Goal: Task Accomplishment & Management: Manage account settings

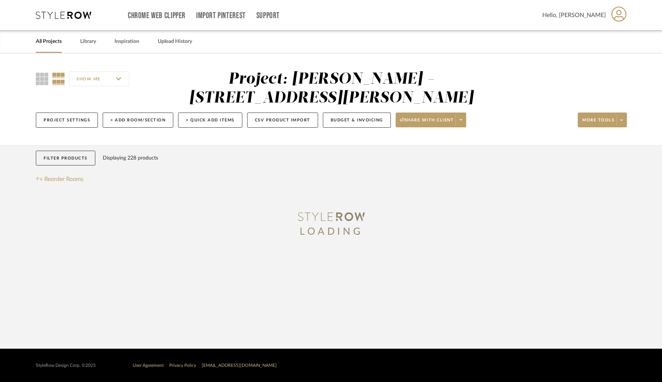
click at [47, 43] on link "All Projects" at bounding box center [49, 42] width 26 height 10
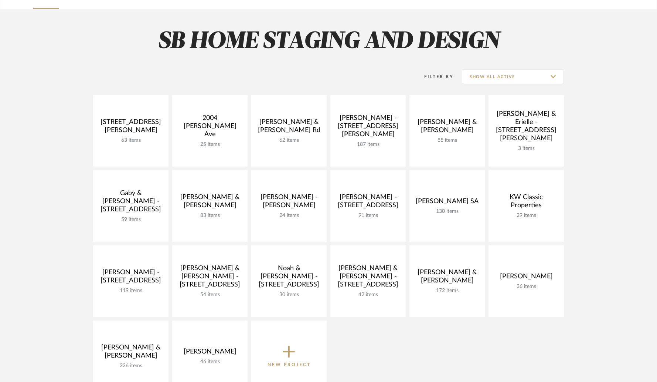
scroll to position [46, 0]
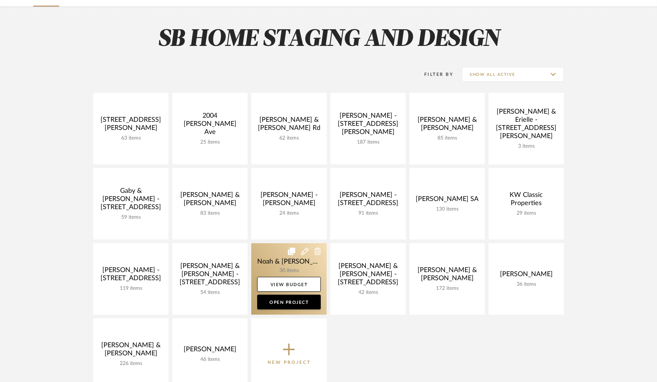
click at [318, 271] on link at bounding box center [288, 278] width 75 height 71
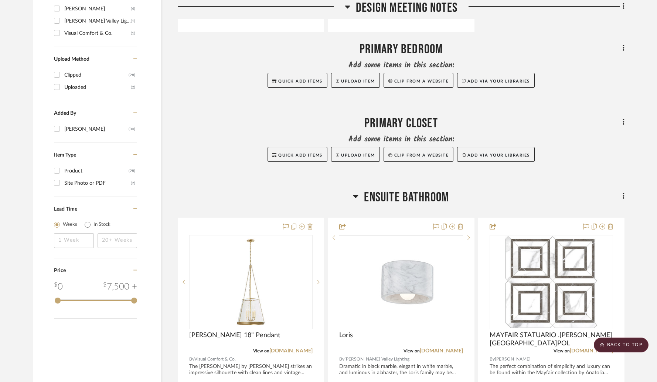
scroll to position [641, 0]
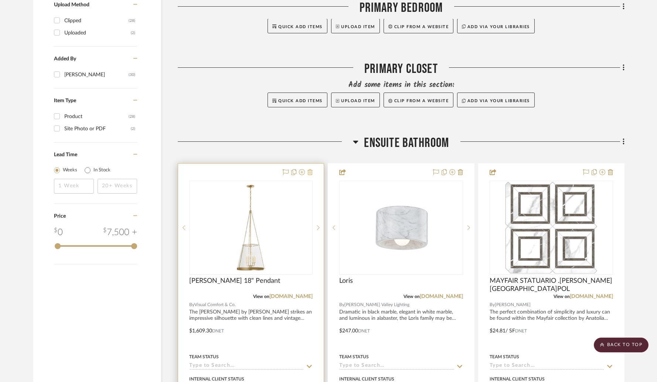
click at [310, 173] on icon at bounding box center [310, 172] width 5 height 6
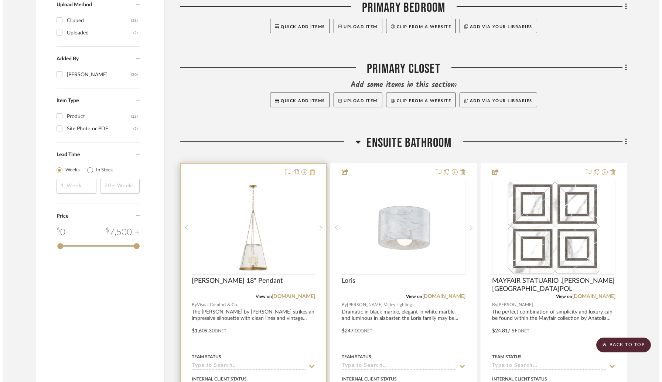
scroll to position [0, 0]
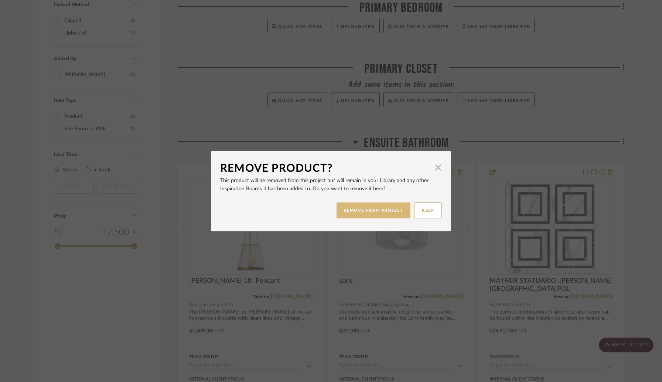
click at [361, 209] on button "REMOVE FROM PROJECT" at bounding box center [374, 210] width 74 height 16
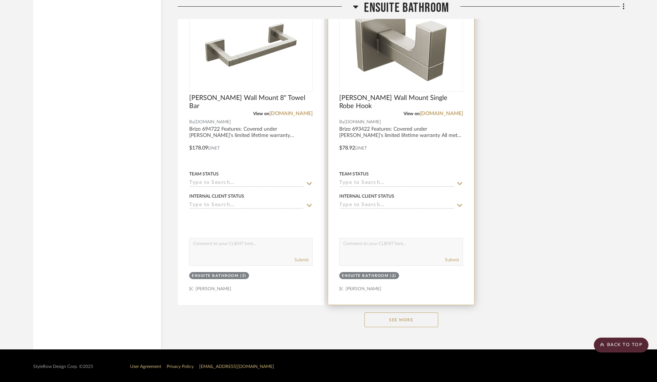
drag, startPoint x: 400, startPoint y: 317, endPoint x: 442, endPoint y: 297, distance: 46.5
click at [400, 317] on button "See More" at bounding box center [402, 319] width 74 height 15
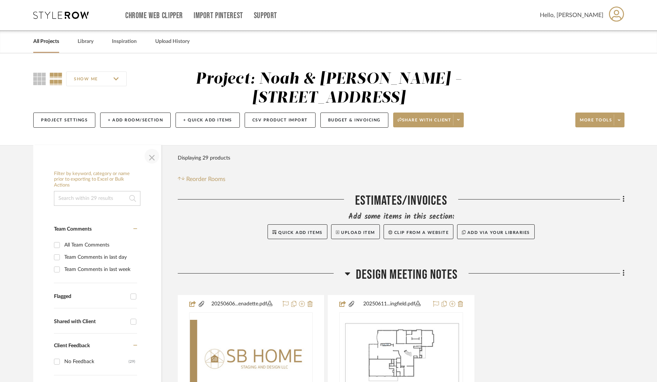
click at [152, 155] on span "button" at bounding box center [152, 156] width 18 height 18
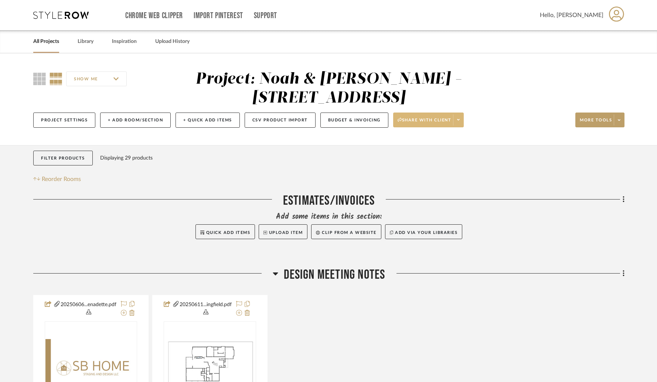
click at [460, 123] on span at bounding box center [458, 119] width 10 height 11
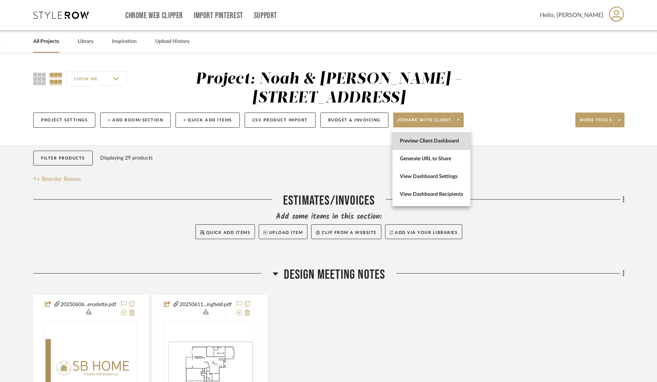
click at [444, 139] on span "Preview Client Dashboard" at bounding box center [431, 141] width 63 height 6
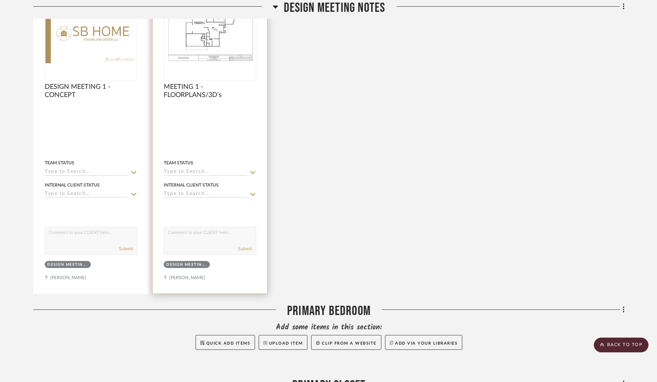
click at [240, 65] on div "0" at bounding box center [210, 33] width 92 height 93
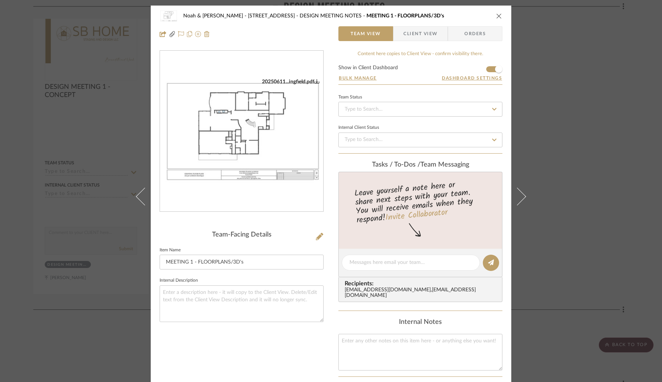
click at [268, 130] on img "0" at bounding box center [241, 131] width 163 height 106
click at [499, 16] on button "close" at bounding box center [499, 16] width 7 height 7
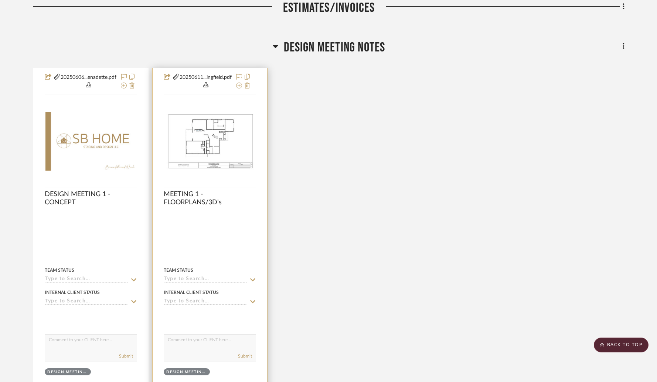
scroll to position [219, 0]
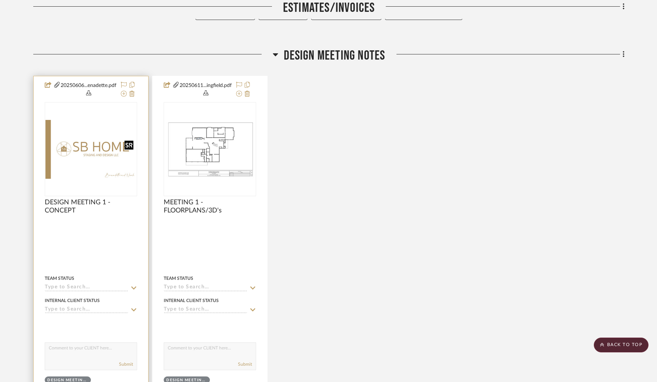
click at [74, 157] on img "0" at bounding box center [90, 149] width 91 height 59
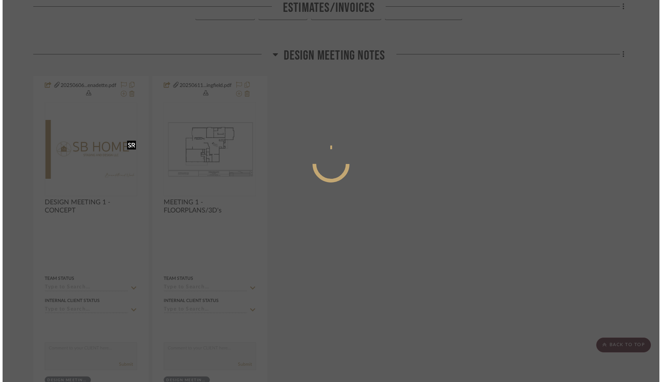
scroll to position [0, 0]
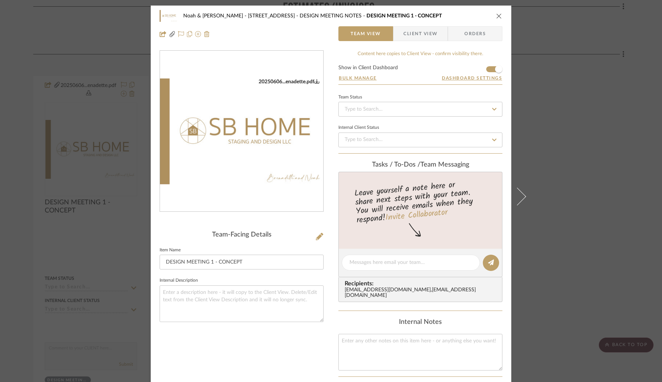
click at [275, 162] on img "0" at bounding box center [241, 131] width 163 height 106
click at [498, 15] on icon "close" at bounding box center [499, 16] width 6 height 6
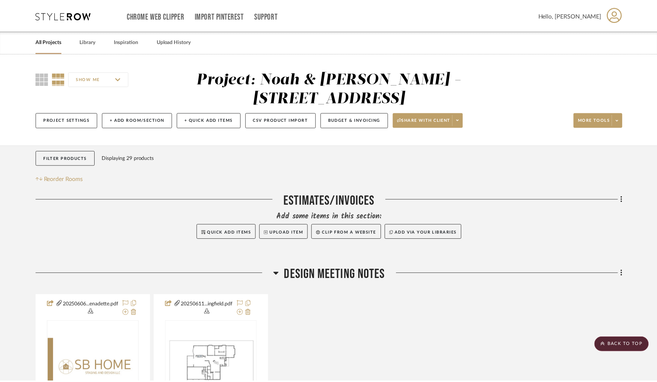
scroll to position [219, 0]
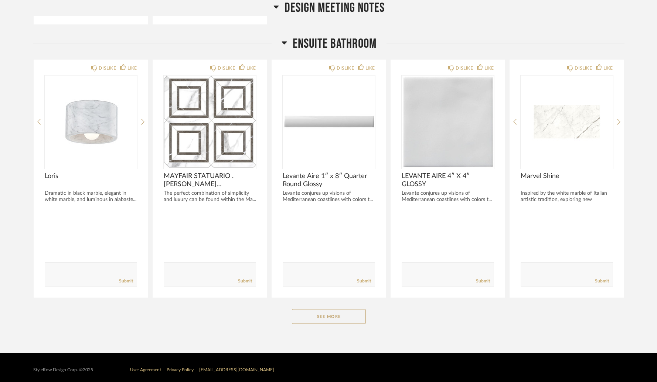
scroll to position [339, 0]
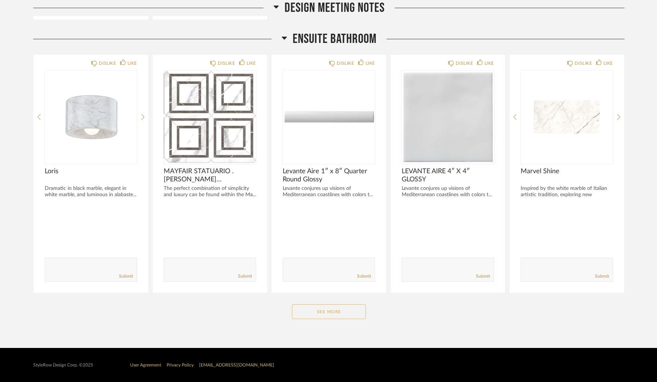
click at [334, 314] on button "See More" at bounding box center [329, 311] width 74 height 15
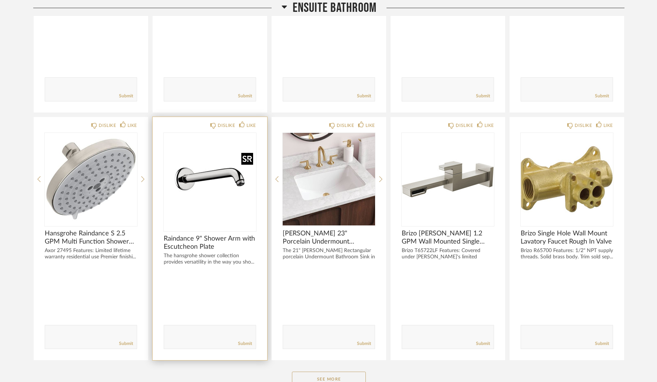
scroll to position [1264, 0]
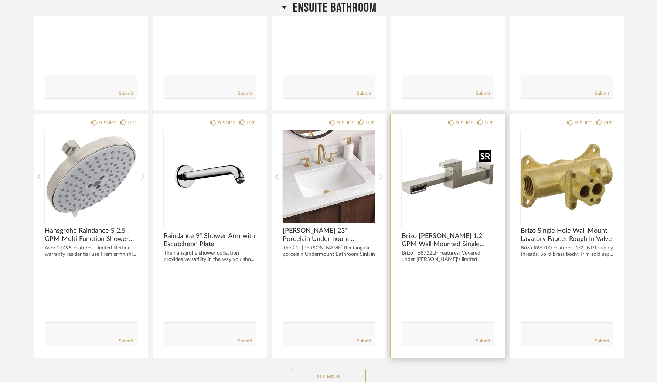
click at [449, 181] on img "0" at bounding box center [448, 176] width 92 height 92
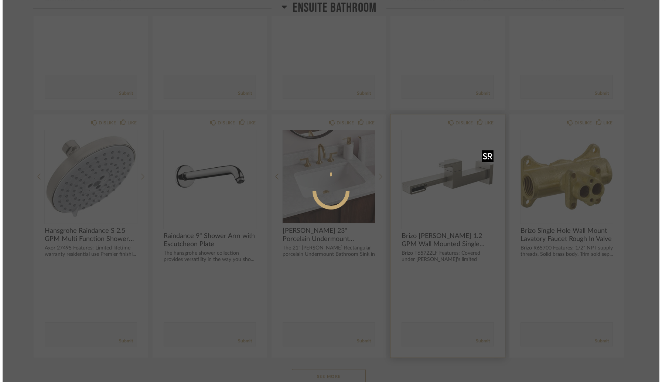
scroll to position [0, 0]
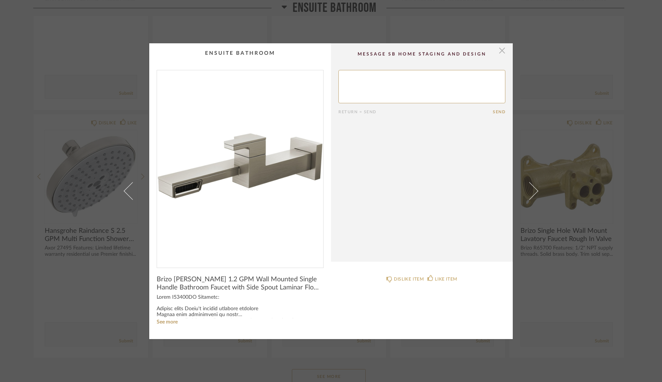
click at [501, 52] on span "button" at bounding box center [502, 50] width 15 height 15
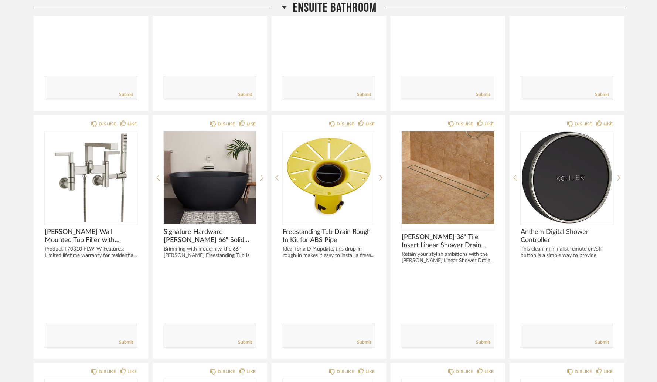
scroll to position [769, 0]
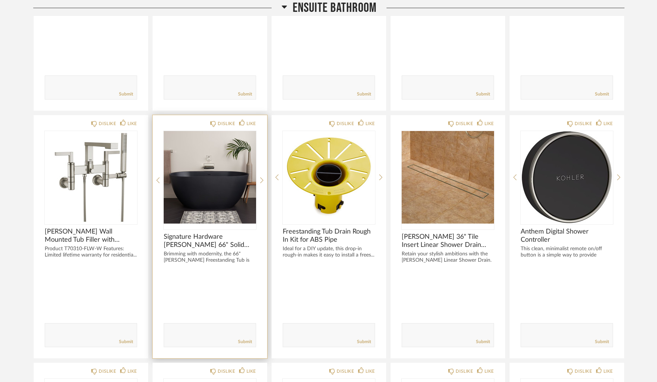
click at [0, 0] on img at bounding box center [0, 0] width 0 height 0
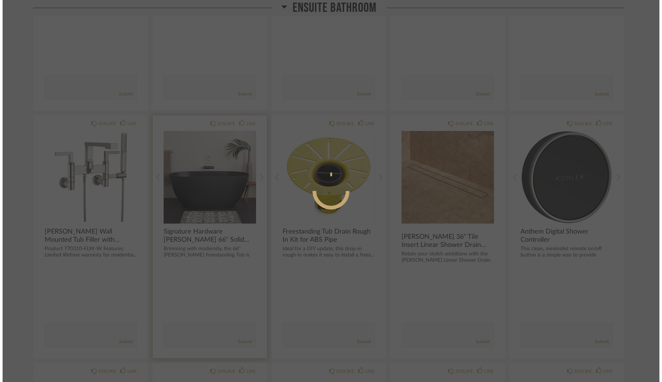
scroll to position [0, 0]
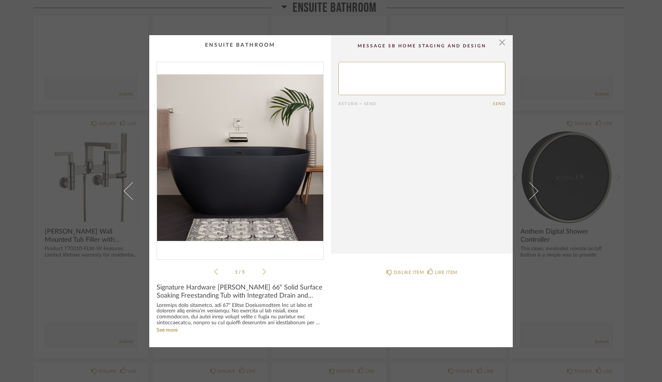
click at [253, 173] on img "0" at bounding box center [240, 157] width 166 height 191
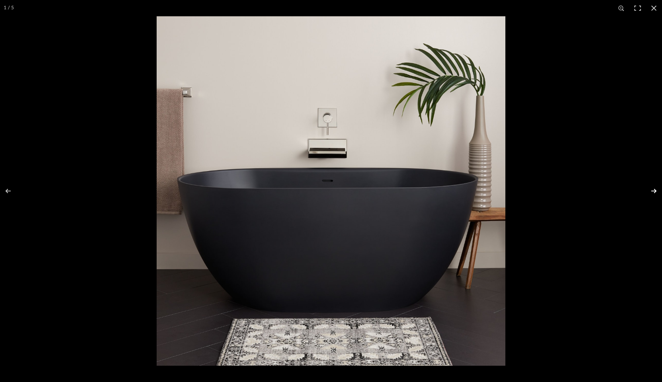
click at [655, 191] on button at bounding box center [650, 190] width 26 height 37
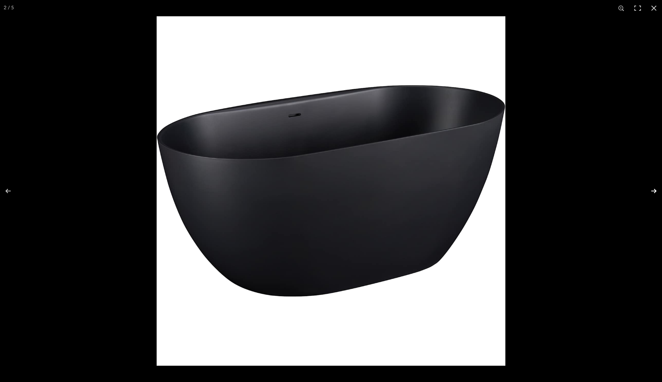
click at [655, 191] on button at bounding box center [650, 190] width 26 height 37
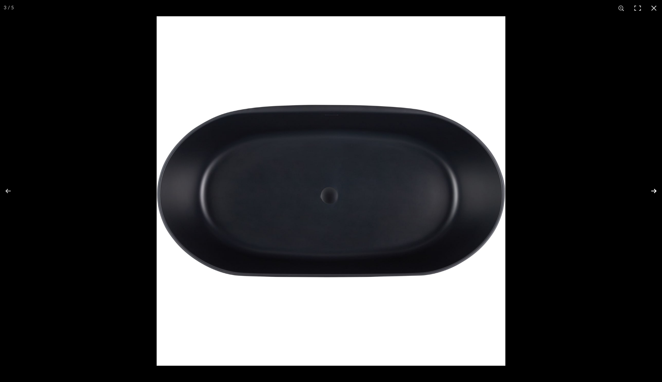
click at [655, 191] on button at bounding box center [650, 190] width 26 height 37
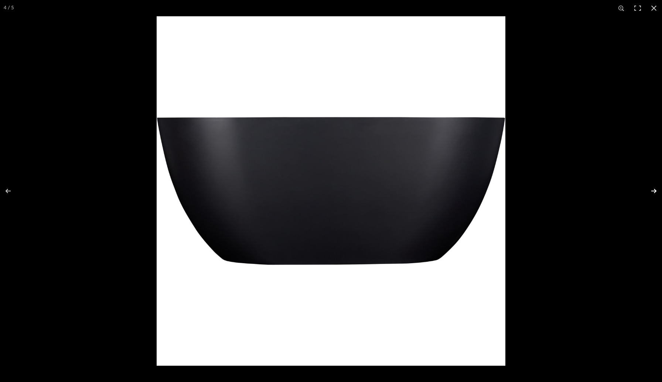
click at [655, 191] on button at bounding box center [650, 190] width 26 height 37
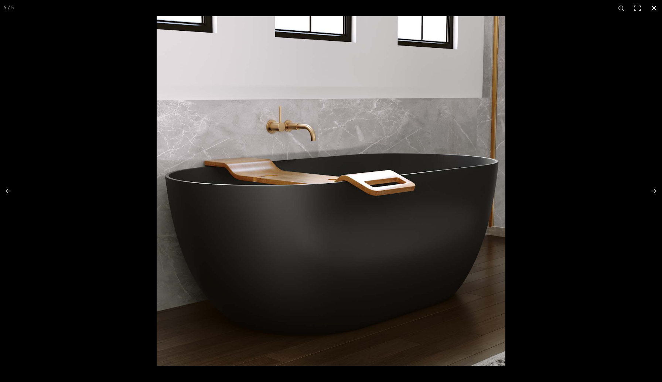
click at [652, 8] on button at bounding box center [654, 8] width 16 height 16
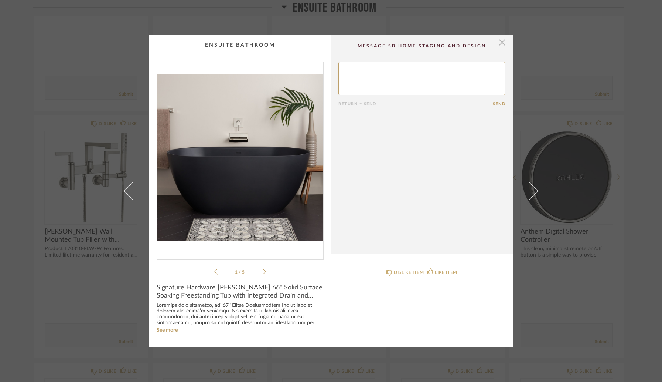
click at [501, 41] on span "button" at bounding box center [502, 42] width 15 height 15
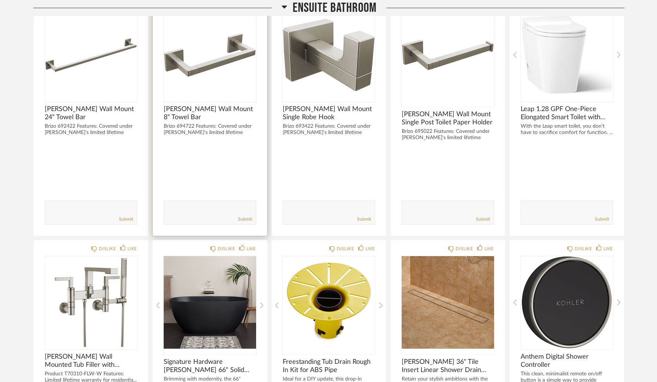
scroll to position [643, 0]
